Goal: Task Accomplishment & Management: Use online tool/utility

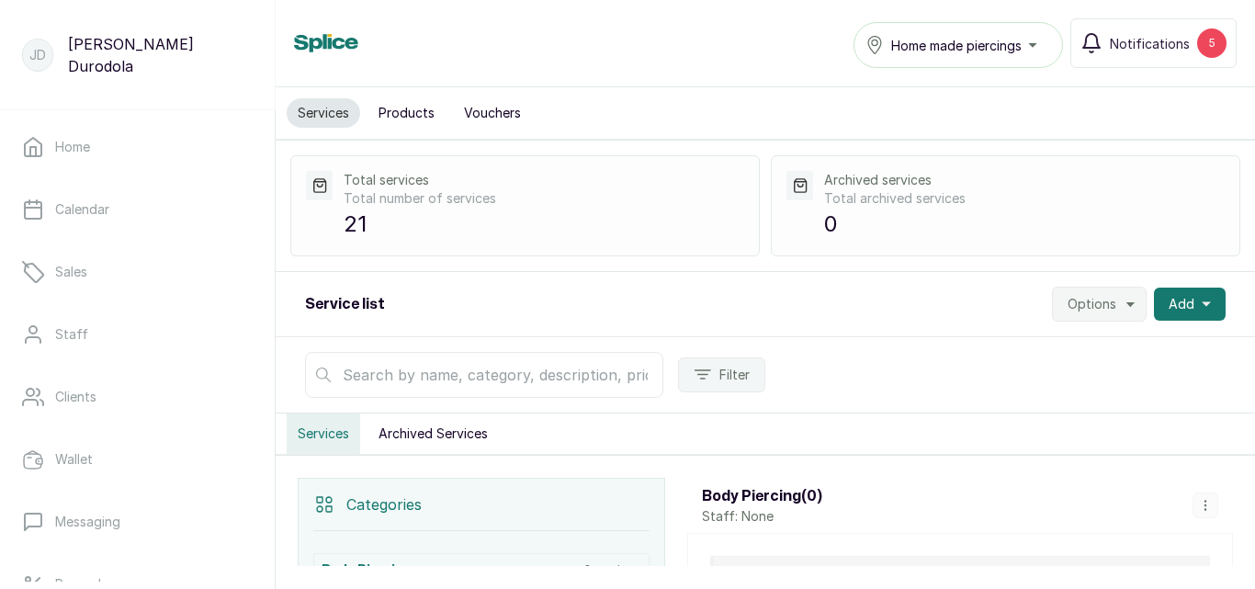
click at [1103, 312] on span "Options" at bounding box center [1091, 304] width 49 height 18
click at [1067, 385] on span "Import Services" at bounding box center [1043, 391] width 176 height 22
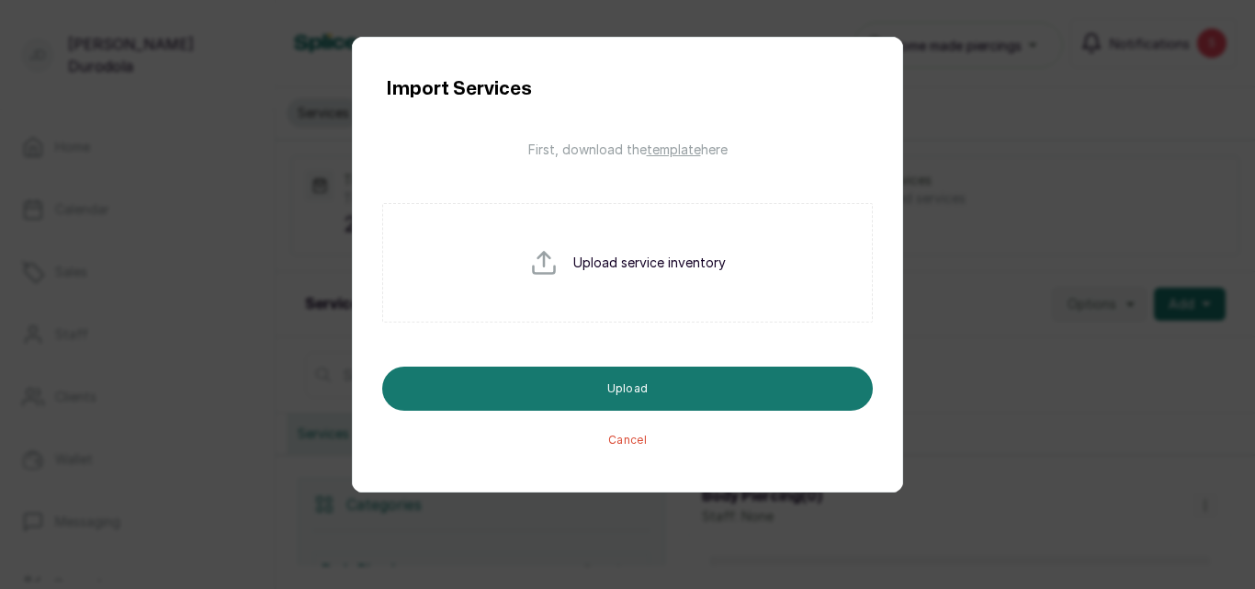
click at [622, 289] on input "file" at bounding box center [588, 292] width 118 height 88
type input "C:\fakepath\service_import_template.csv"
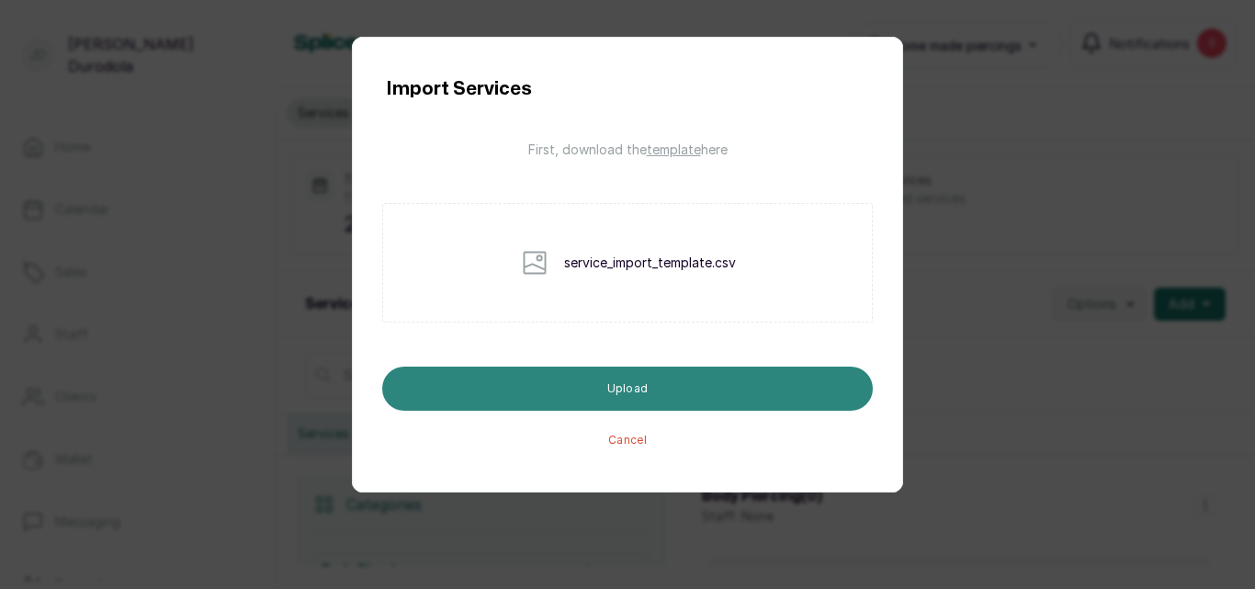
click at [630, 400] on button "Upload" at bounding box center [627, 389] width 491 height 44
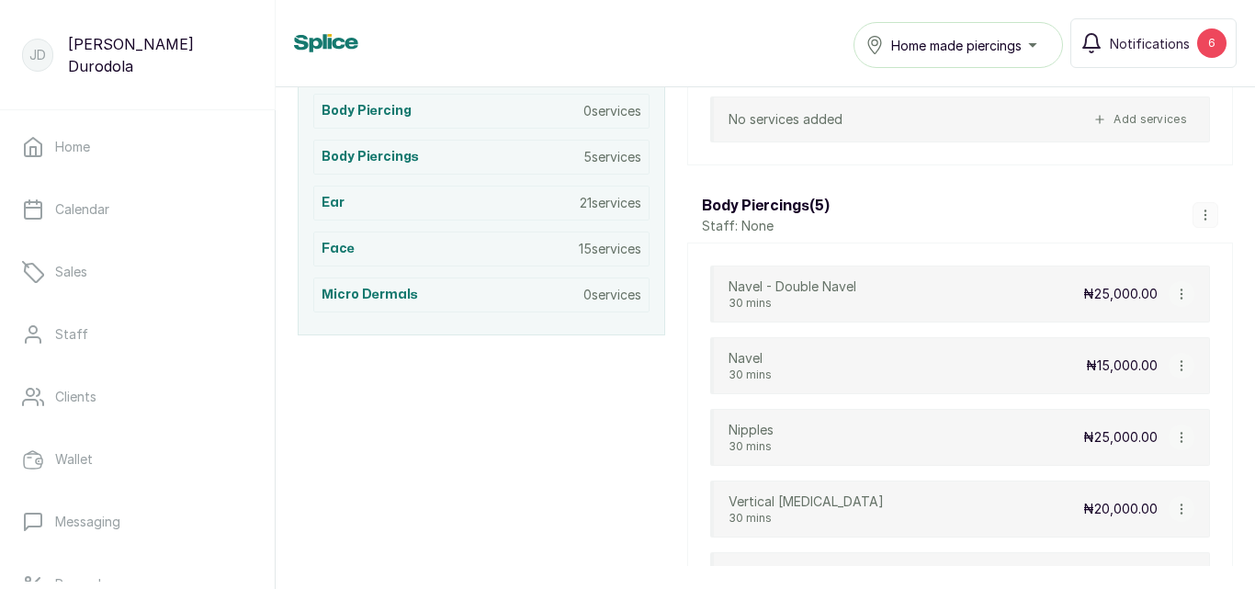
scroll to position [367, 0]
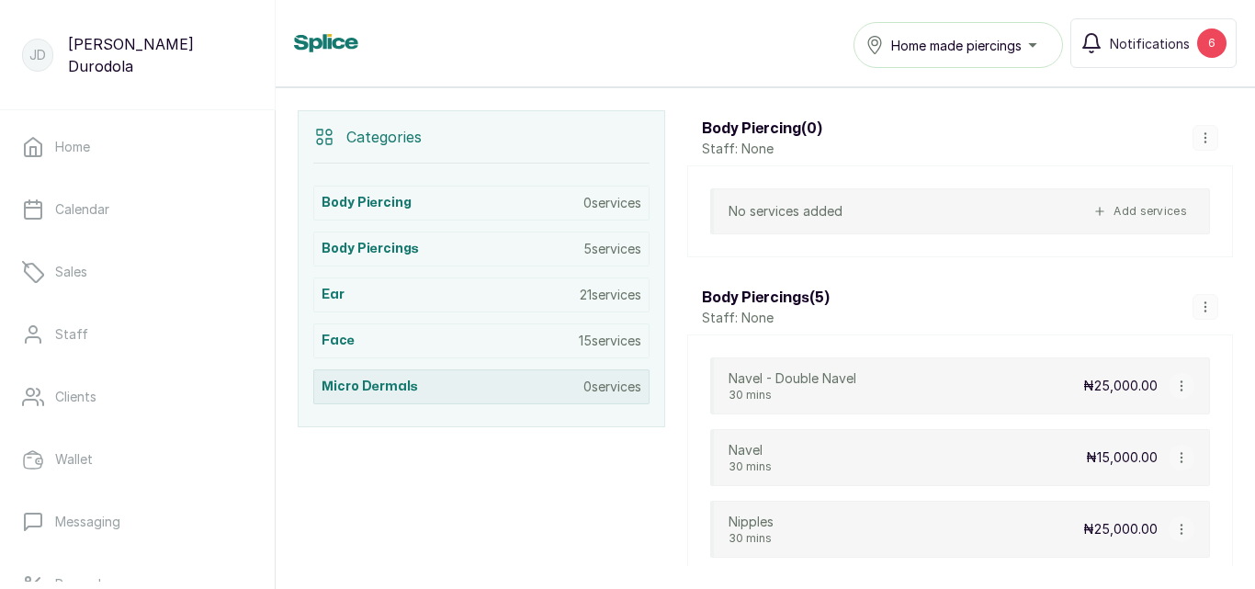
click at [596, 390] on p "0 services" at bounding box center [612, 387] width 58 height 18
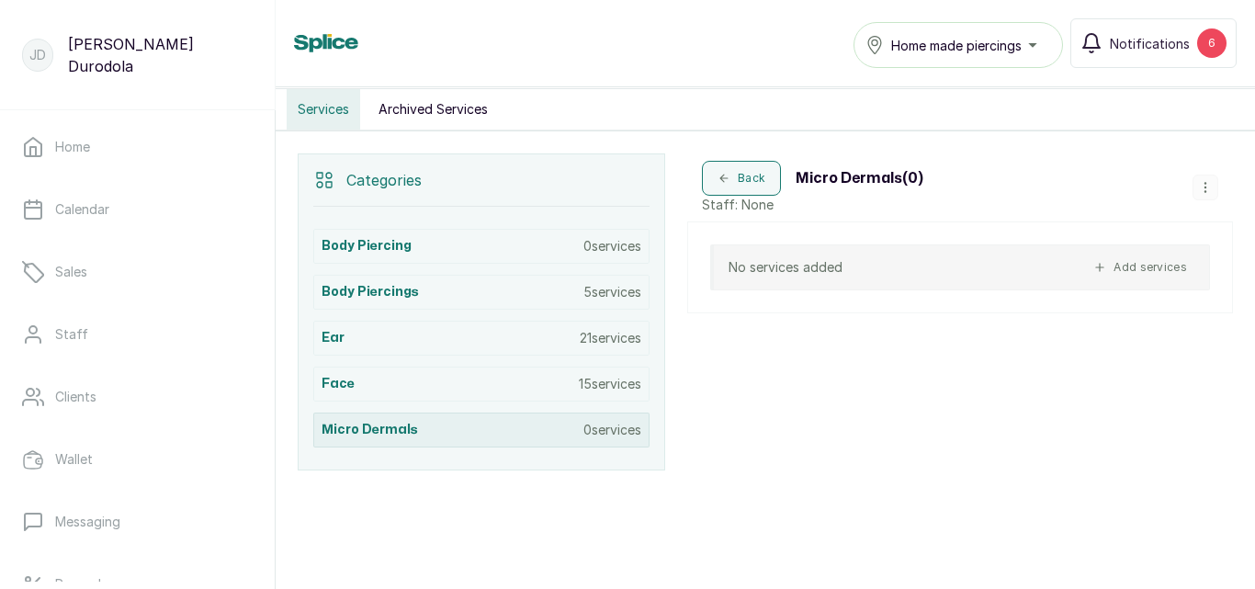
scroll to position [324, 0]
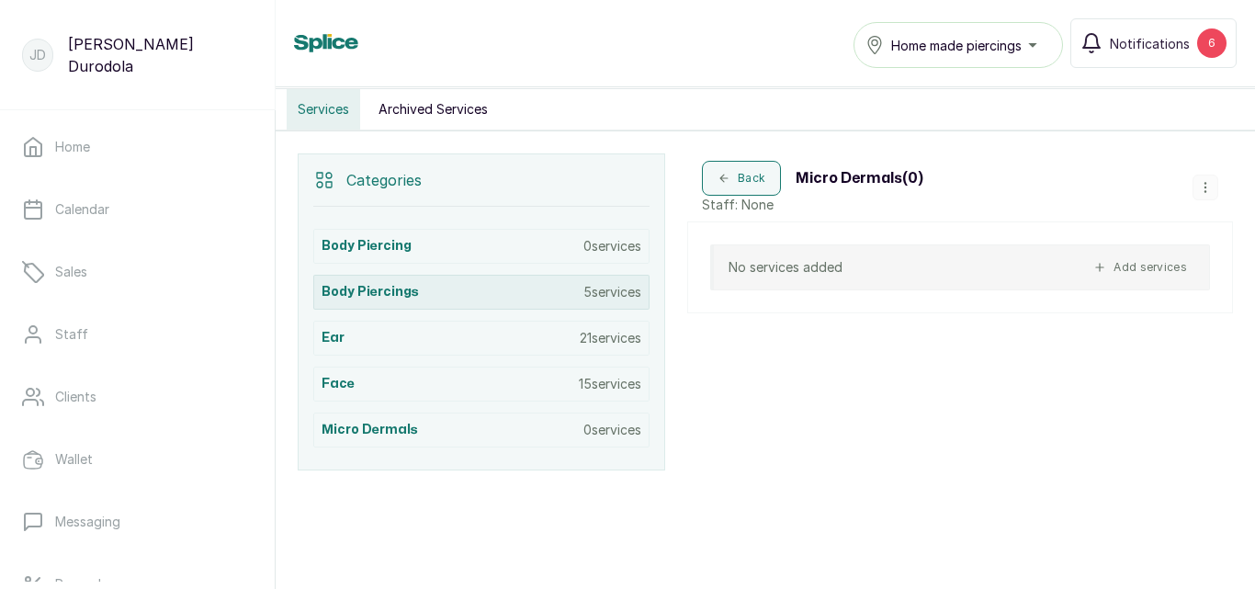
click at [585, 294] on p "5 services" at bounding box center [612, 292] width 58 height 18
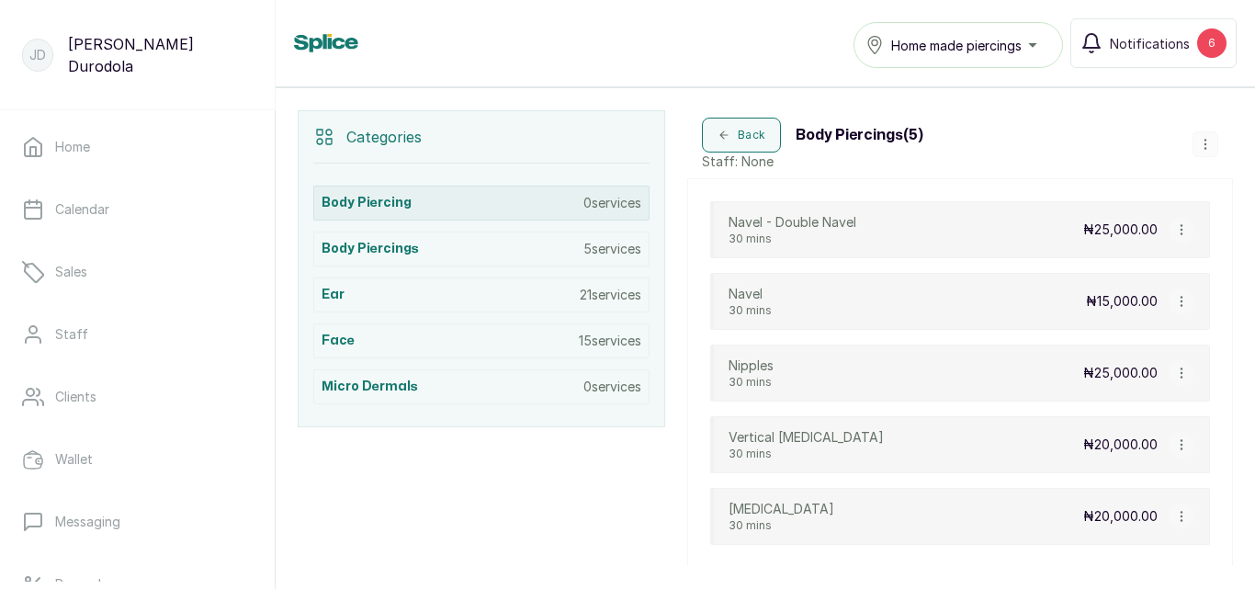
click at [594, 209] on p "0 services" at bounding box center [612, 203] width 58 height 18
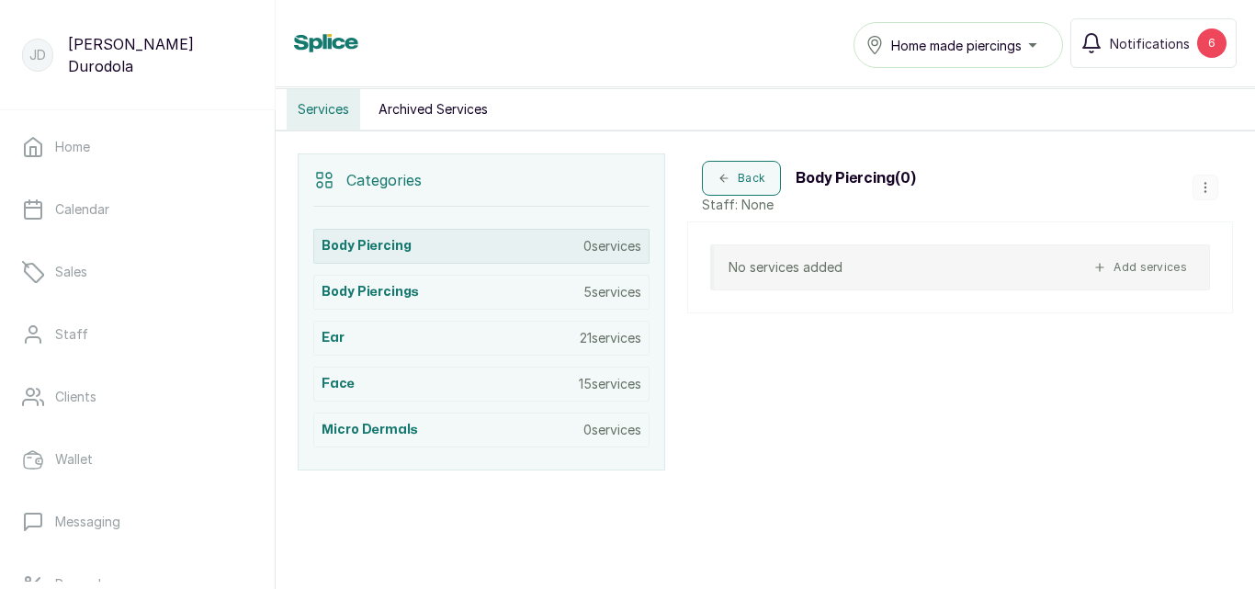
scroll to position [324, 0]
click at [1193, 178] on button "button" at bounding box center [1205, 188] width 26 height 26
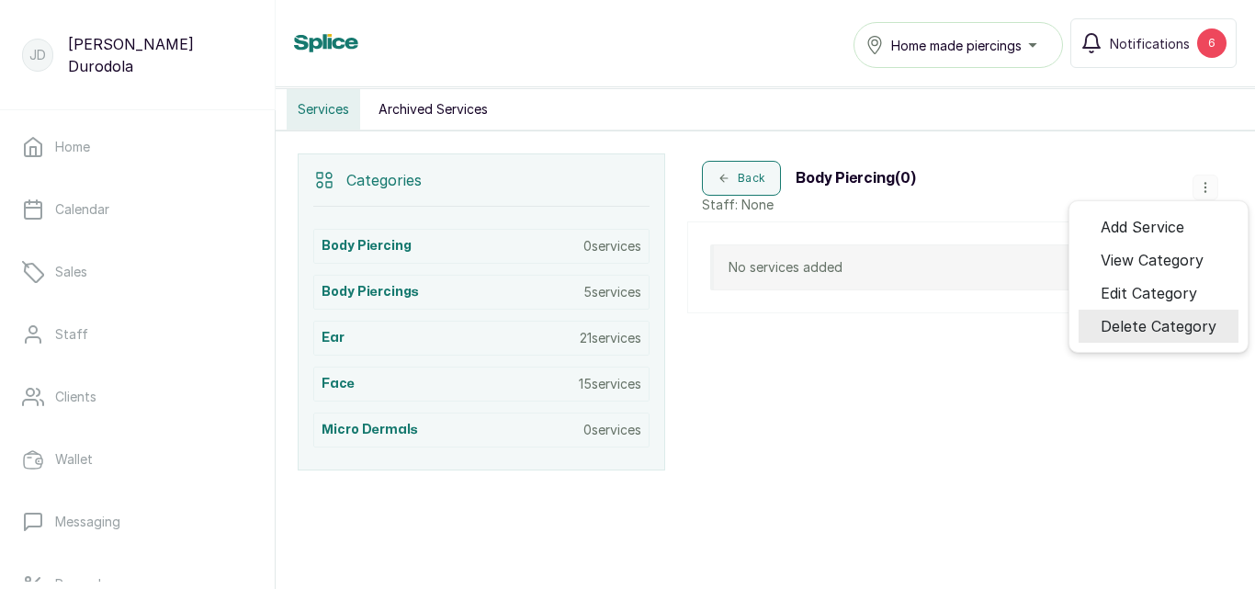
click at [1166, 339] on li "Delete Category" at bounding box center [1158, 326] width 160 height 33
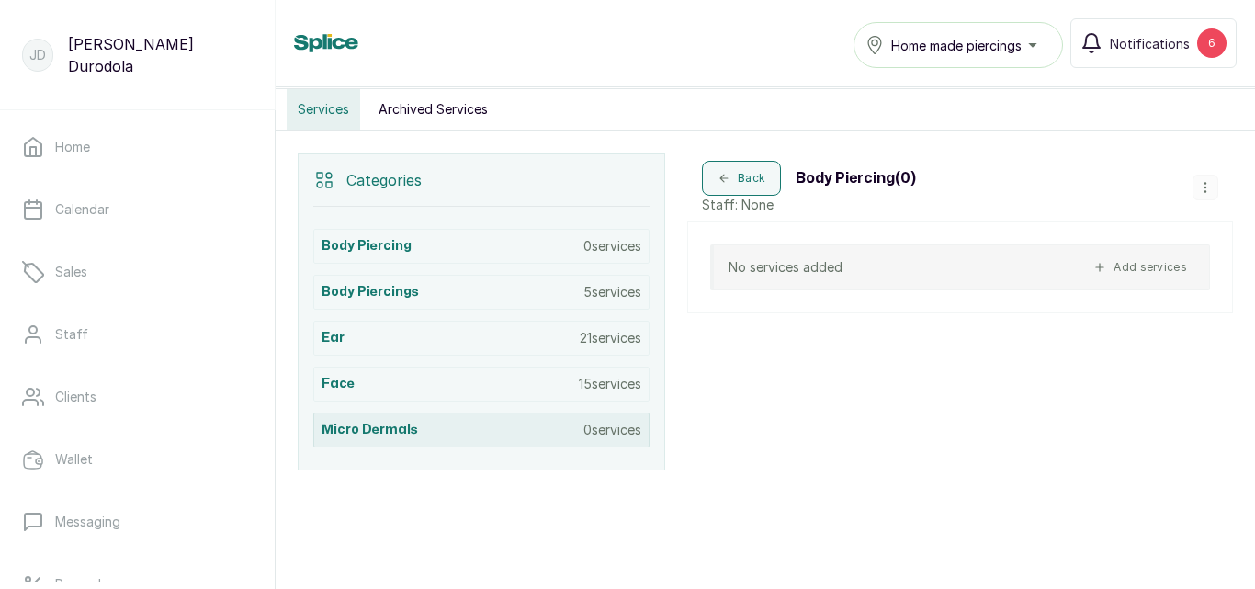
click at [438, 425] on div "Micro Dermals 0 services" at bounding box center [481, 429] width 336 height 35
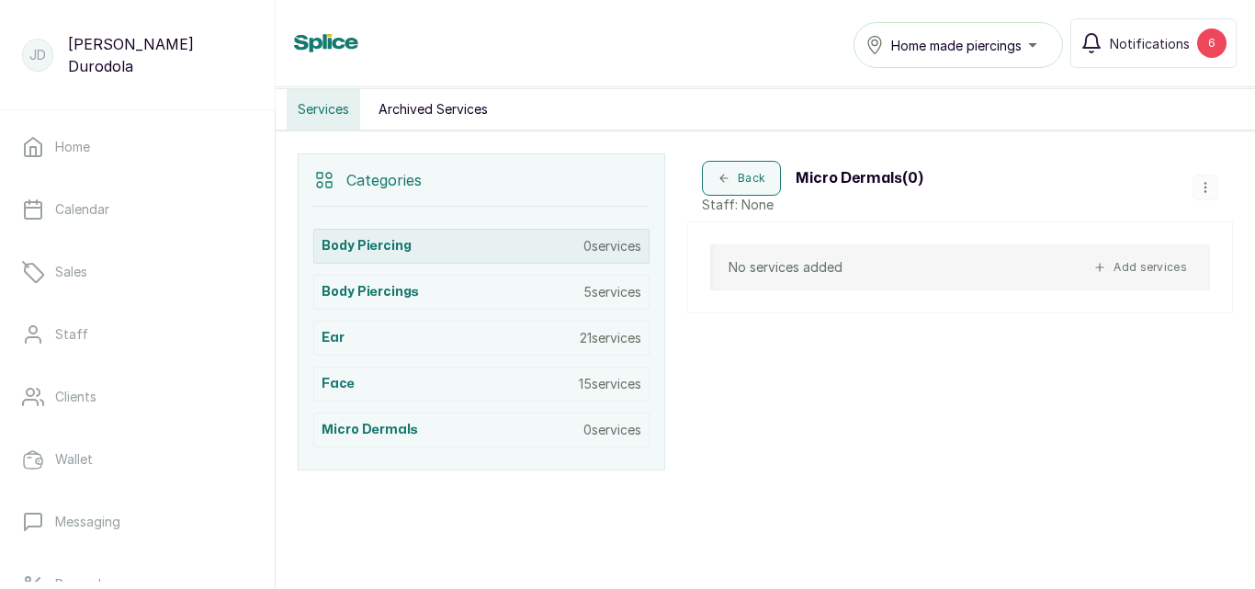
click at [467, 249] on div "body piercing 0 services" at bounding box center [481, 246] width 336 height 35
click at [1199, 188] on icon "button" at bounding box center [1205, 187] width 13 height 13
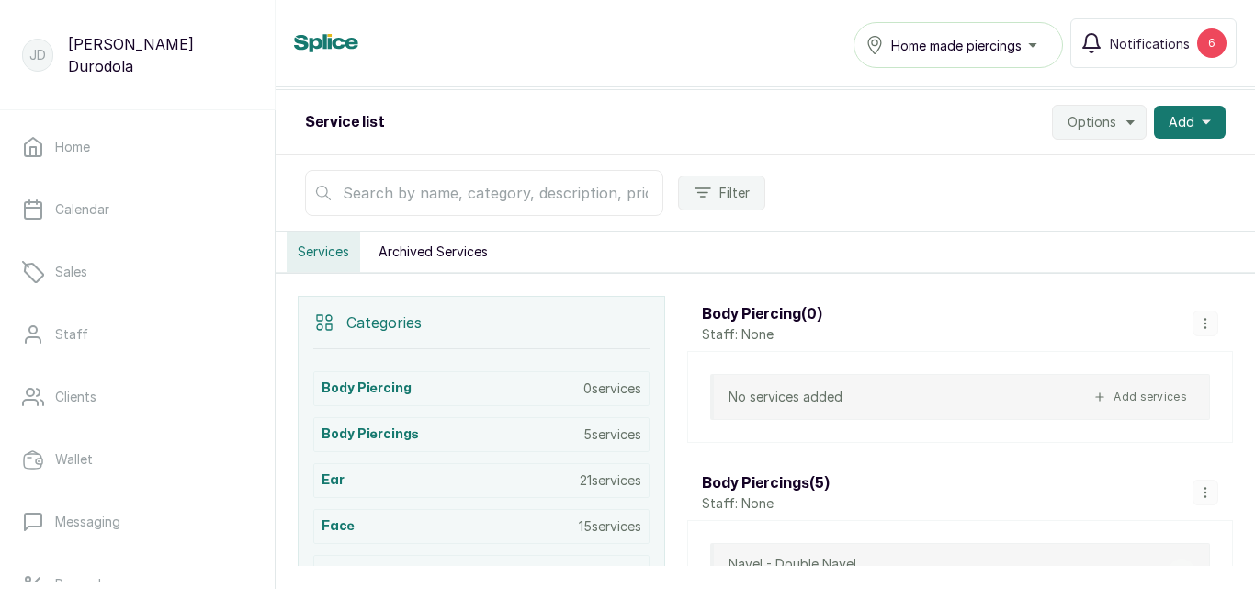
scroll to position [184, 0]
click at [1199, 320] on icon "button" at bounding box center [1205, 321] width 13 height 13
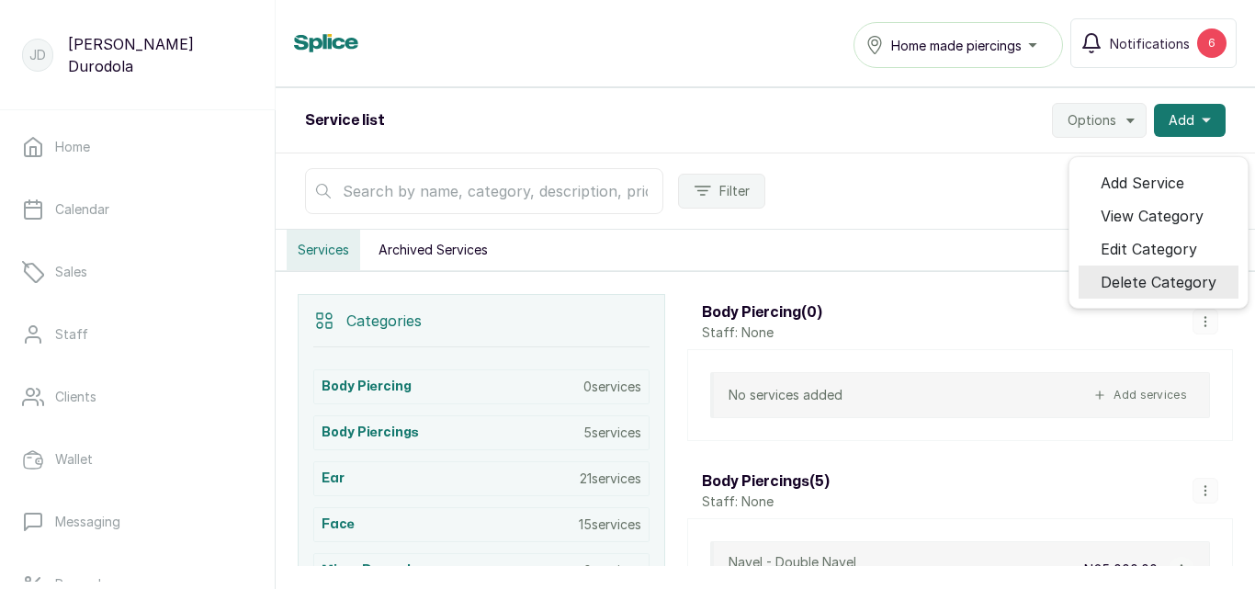
click at [1189, 286] on span "Delete Category" at bounding box center [1159, 282] width 116 height 22
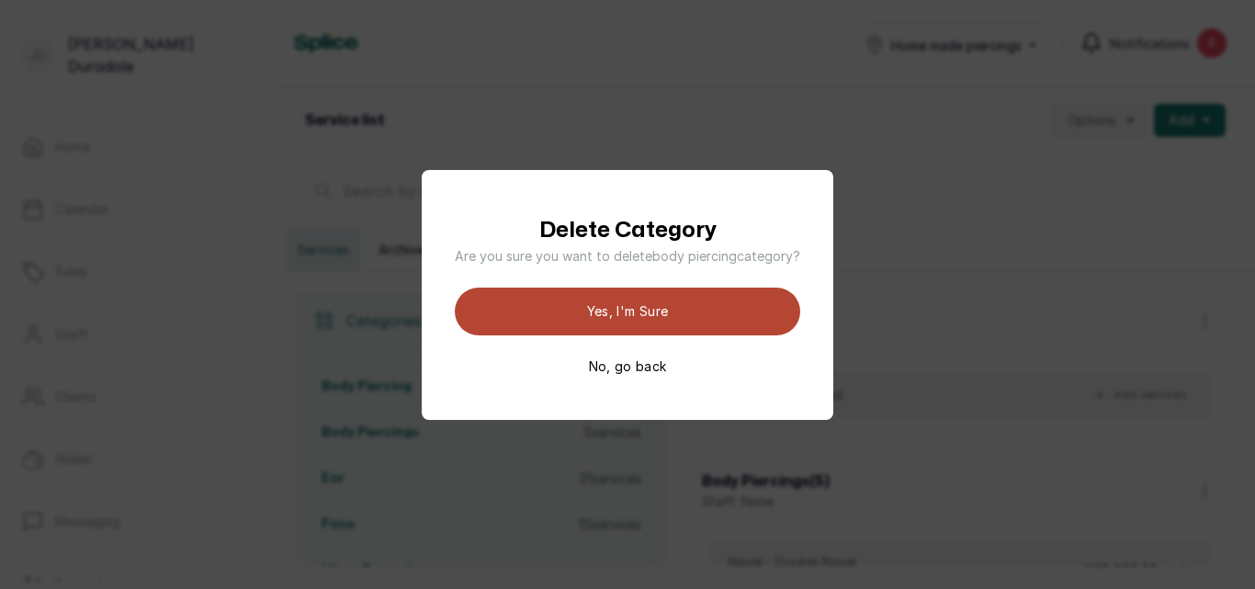
click at [642, 307] on button "Yes, I'm sure" at bounding box center [627, 312] width 345 height 48
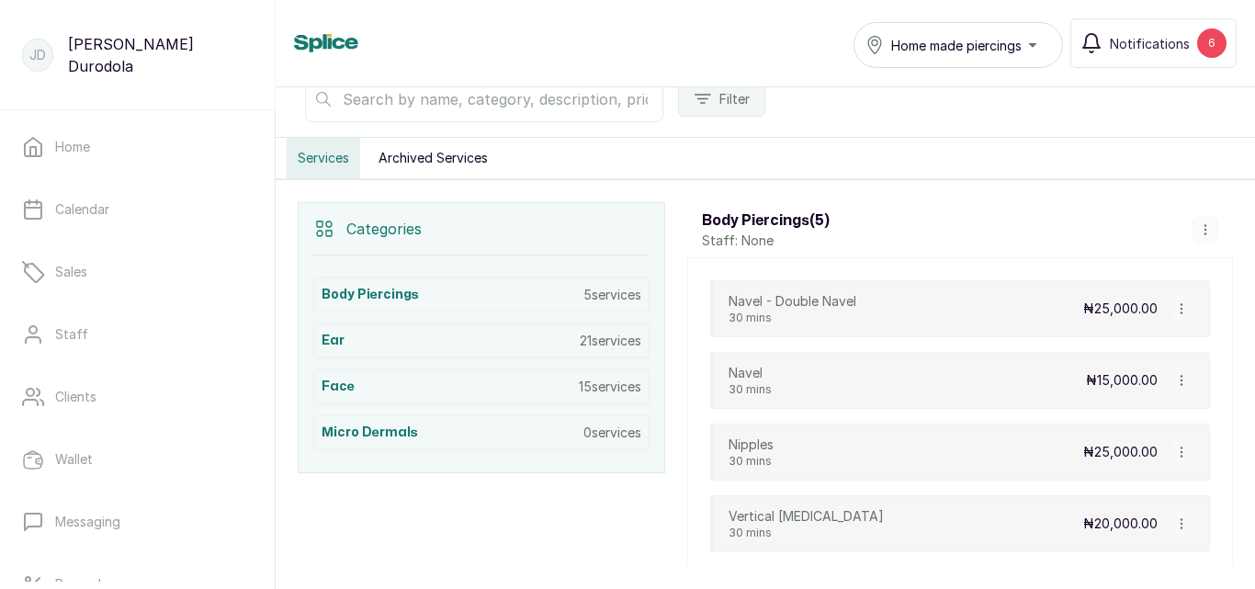
scroll to position [0, 0]
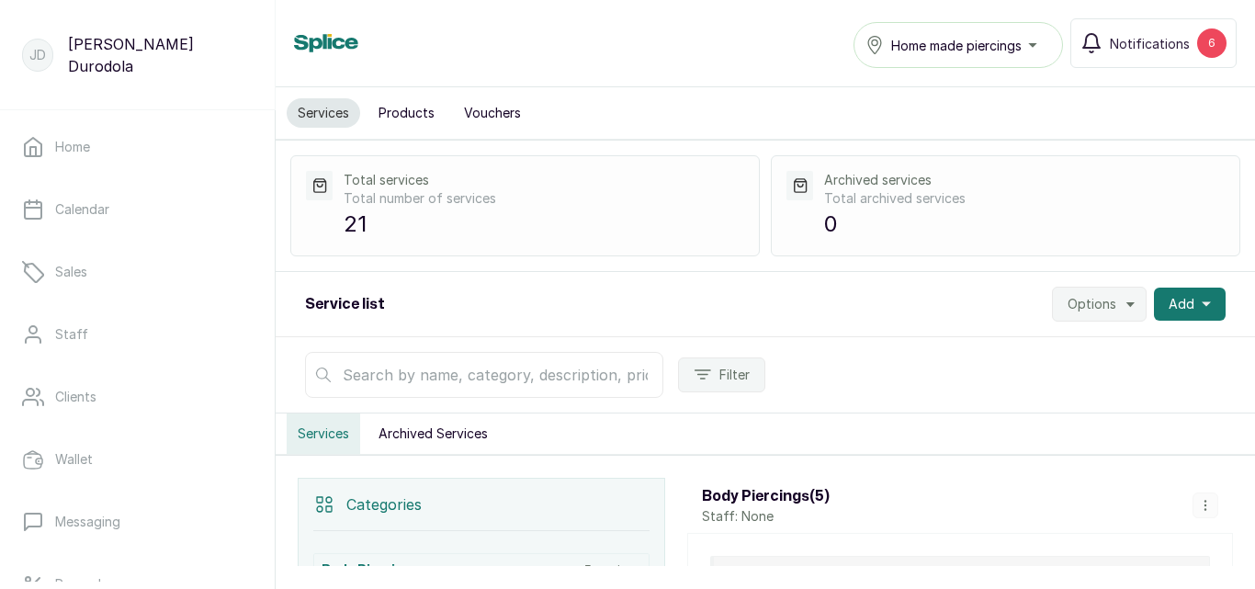
click at [1100, 307] on span "Options" at bounding box center [1091, 304] width 49 height 18
click at [1026, 400] on span "Import Services" at bounding box center [1043, 391] width 176 height 22
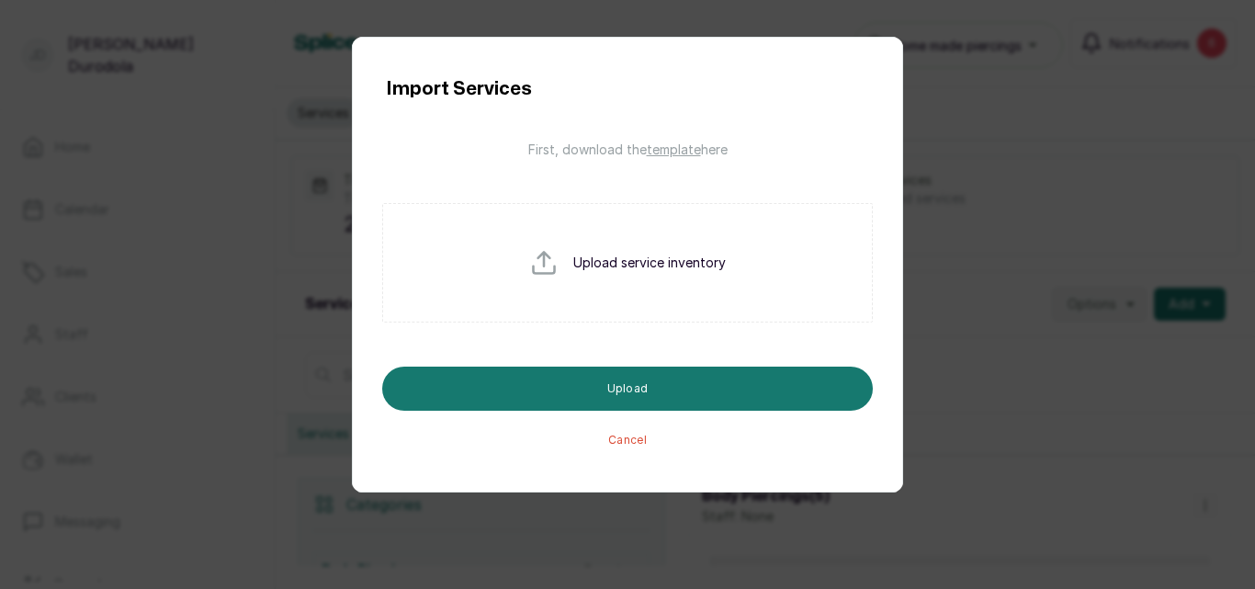
click at [623, 293] on input "file" at bounding box center [588, 292] width 118 height 88
type input "C:\fakepath\service_import_template.csv"
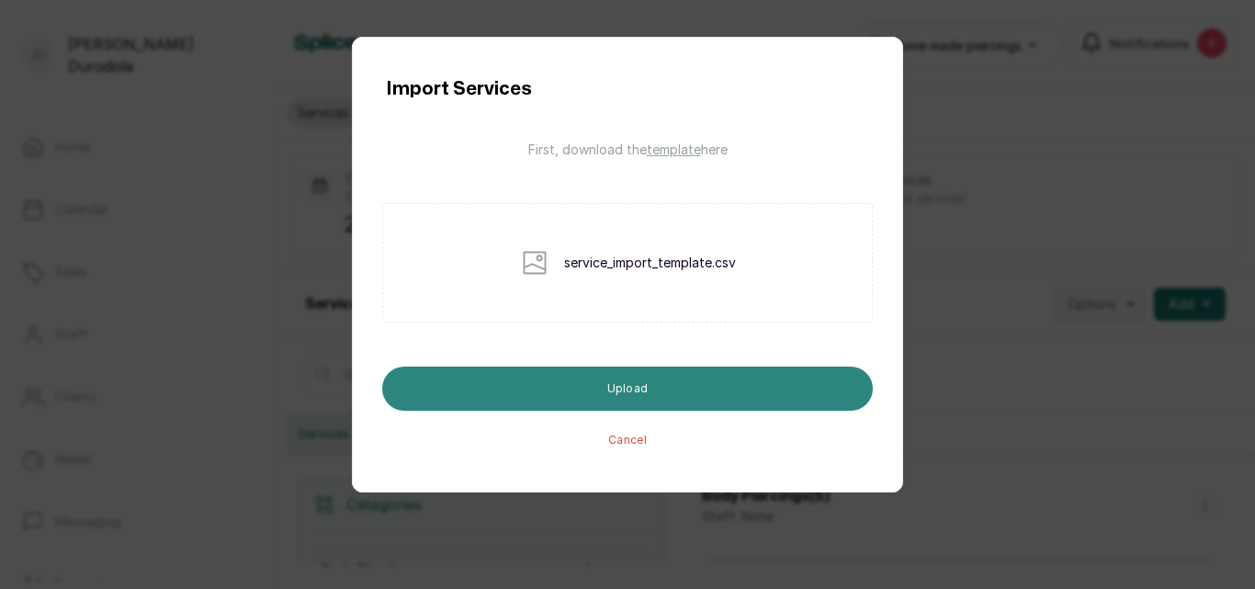
click at [654, 393] on button "Upload" at bounding box center [627, 389] width 491 height 44
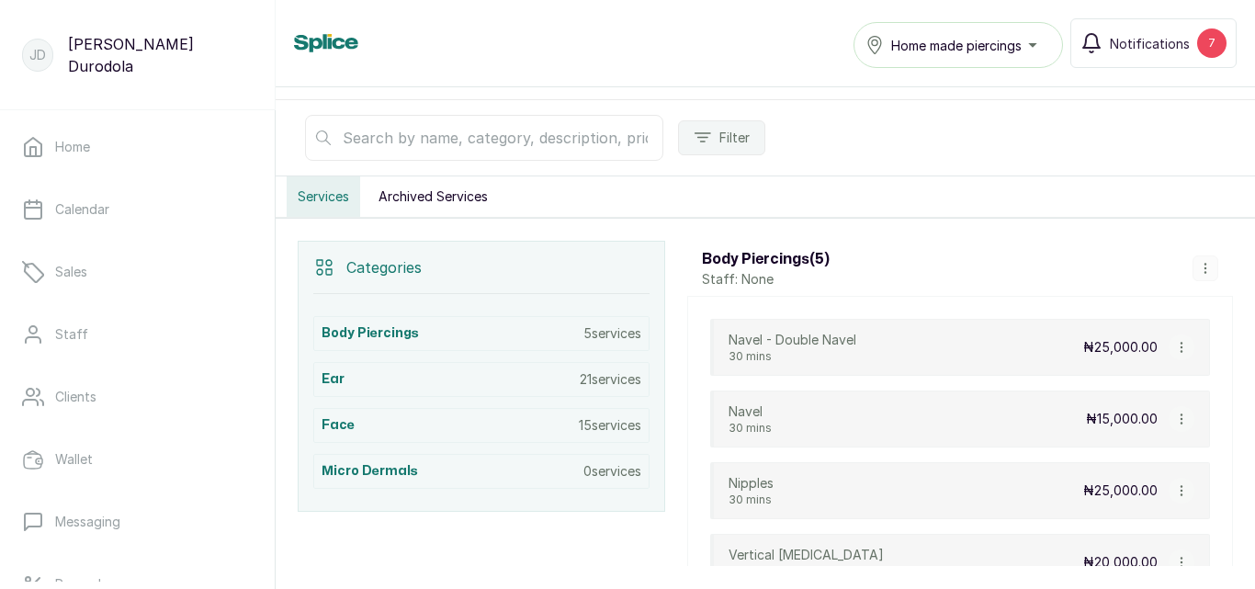
scroll to position [276, 0]
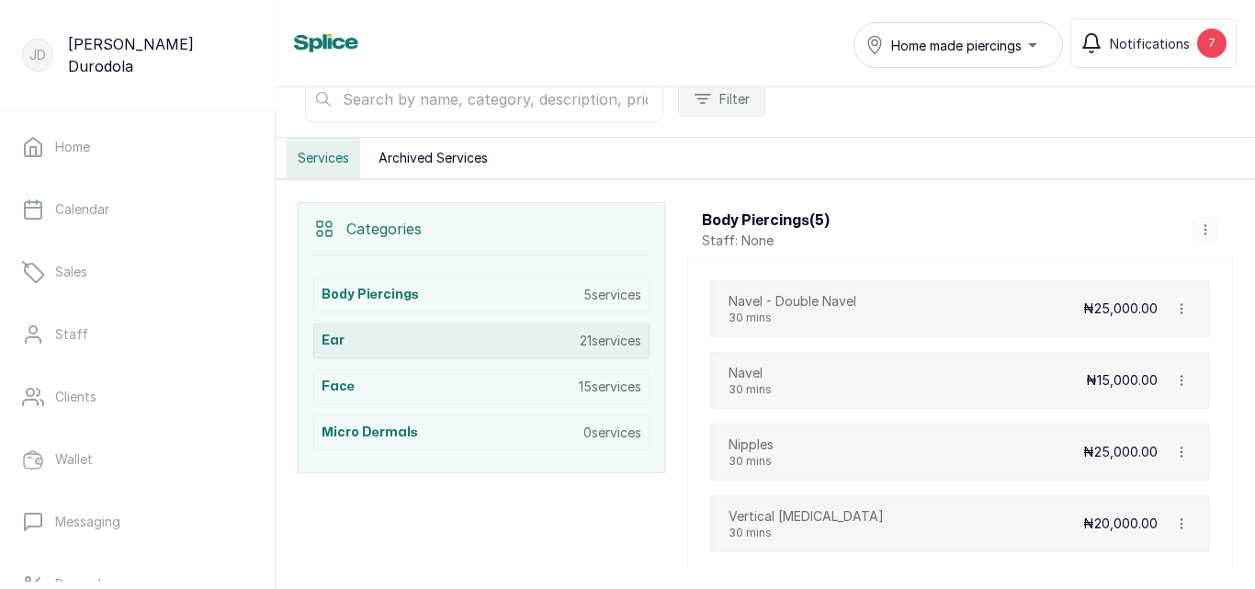
click at [514, 342] on div "Ear 21 services" at bounding box center [481, 340] width 336 height 35
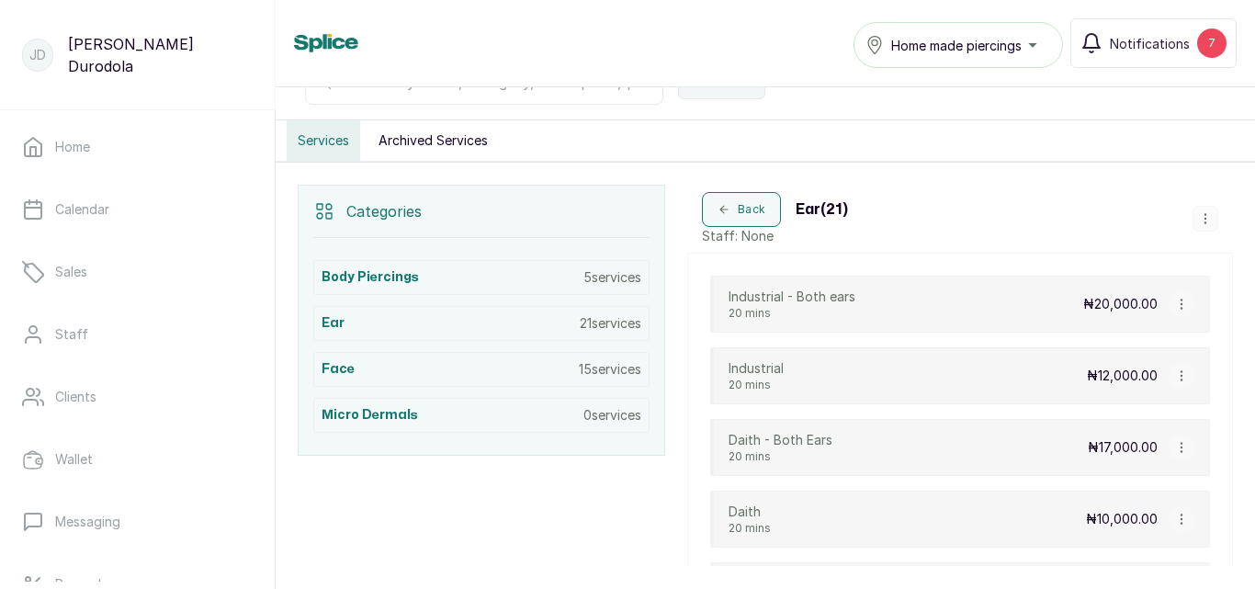
scroll to position [207, 0]
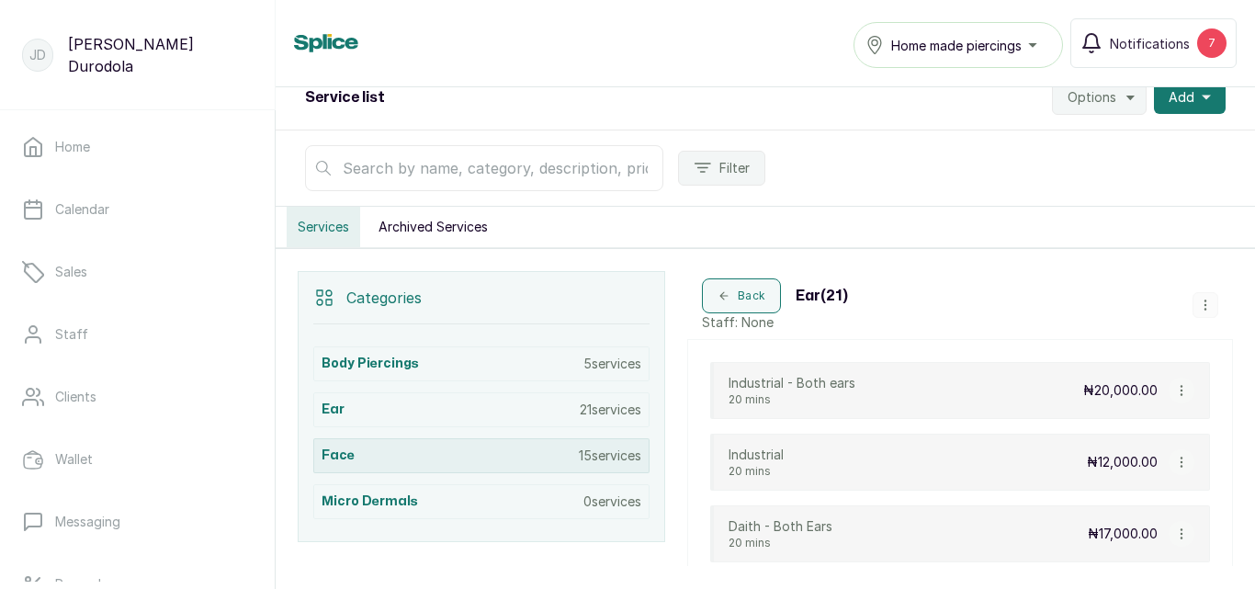
click at [625, 457] on p "15 services" at bounding box center [610, 455] width 62 height 18
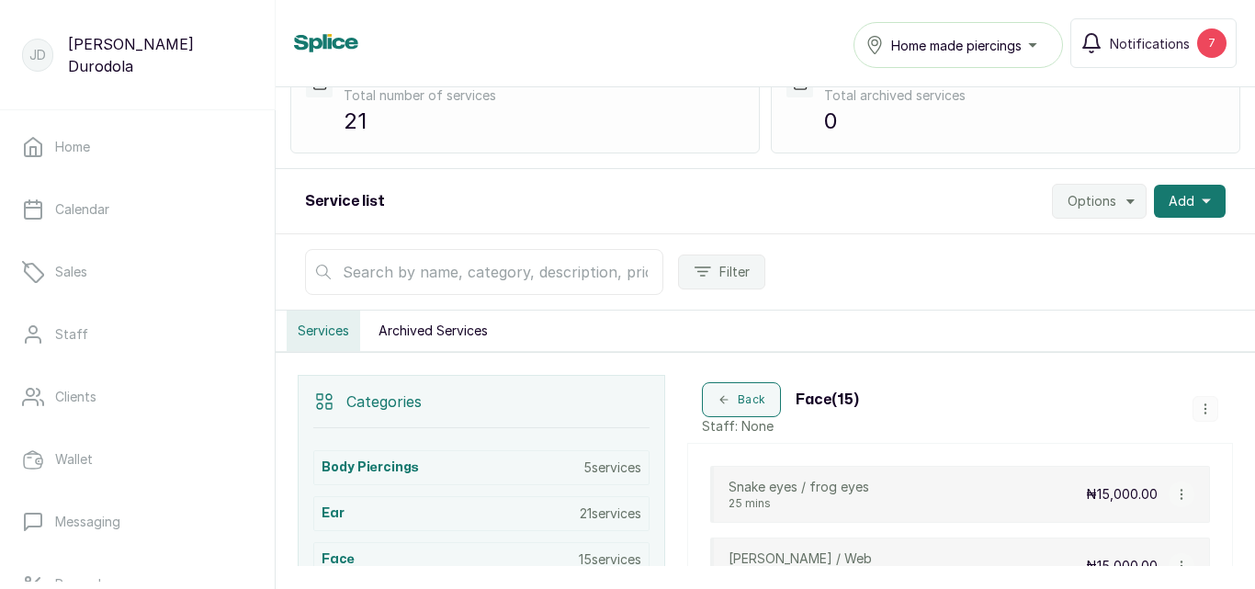
scroll to position [0, 0]
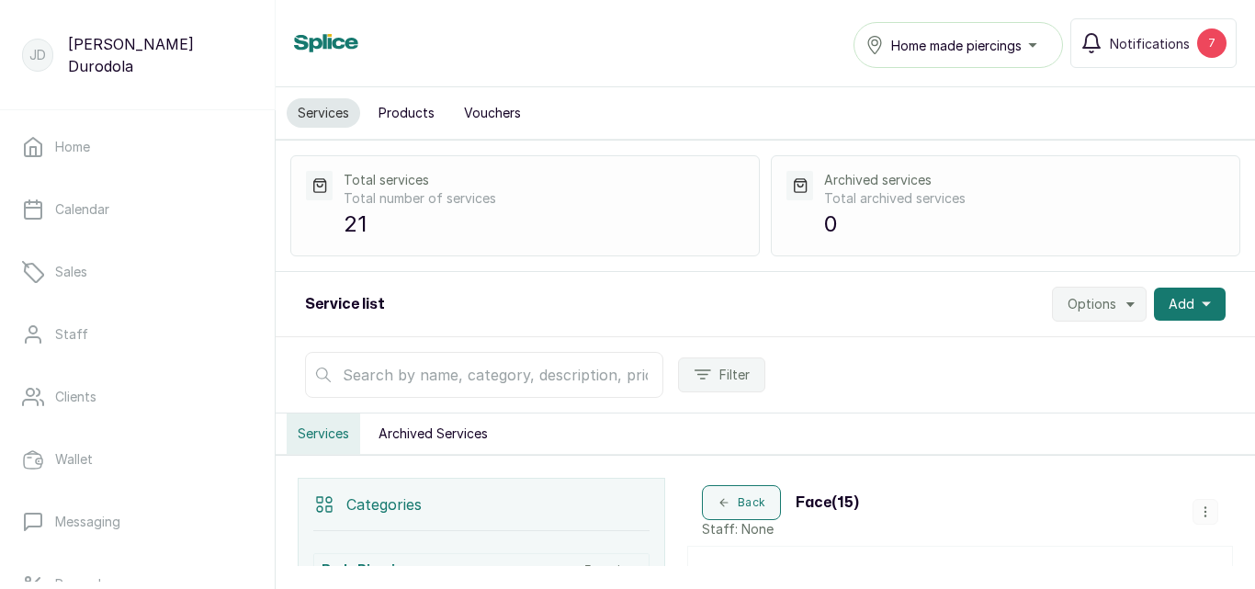
click at [1098, 307] on span "Options" at bounding box center [1091, 304] width 49 height 18
click at [990, 425] on span "Export Services" at bounding box center [1043, 428] width 176 height 22
click at [1099, 300] on span "Options" at bounding box center [1091, 304] width 49 height 18
click at [1020, 390] on span "Import Services" at bounding box center [1043, 391] width 176 height 22
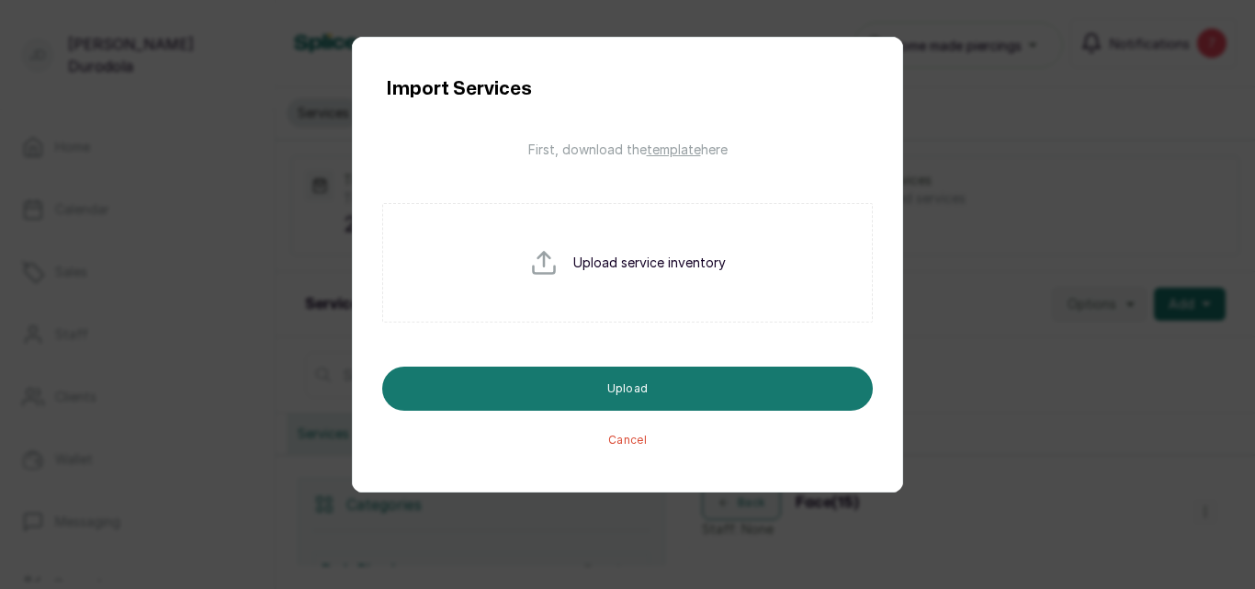
click at [672, 151] on span "template" at bounding box center [674, 149] width 54 height 16
click at [665, 150] on span "template" at bounding box center [674, 149] width 54 height 16
